Goal: Information Seeking & Learning: Learn about a topic

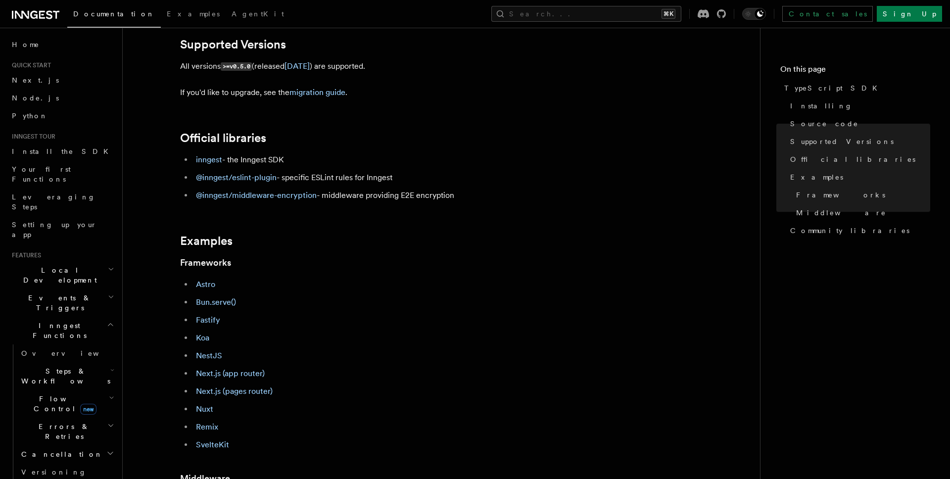
scroll to position [232, 0]
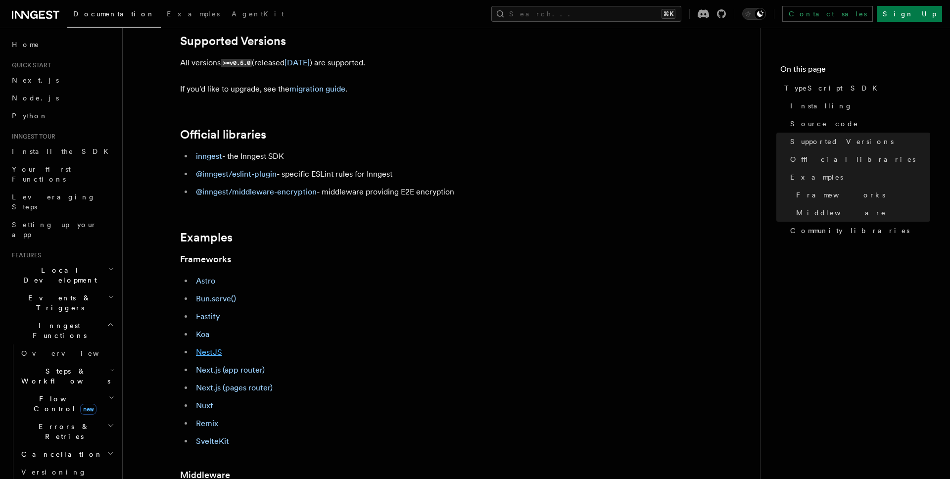
click at [215, 348] on link "NestJS" at bounding box center [209, 351] width 26 height 9
